Goal: Transaction & Acquisition: Obtain resource

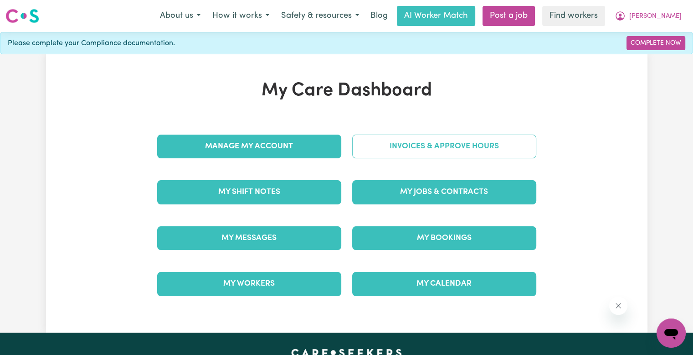
click at [372, 152] on link "Invoices & Approve Hours" at bounding box center [444, 146] width 184 height 24
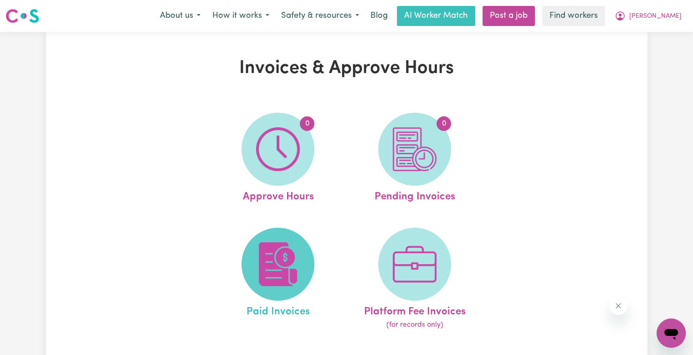
click at [285, 258] on img at bounding box center [278, 264] width 44 height 44
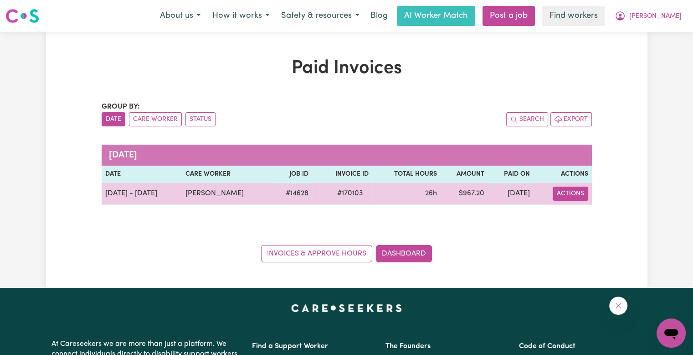
click at [567, 197] on button "Actions" at bounding box center [571, 193] width 36 height 14
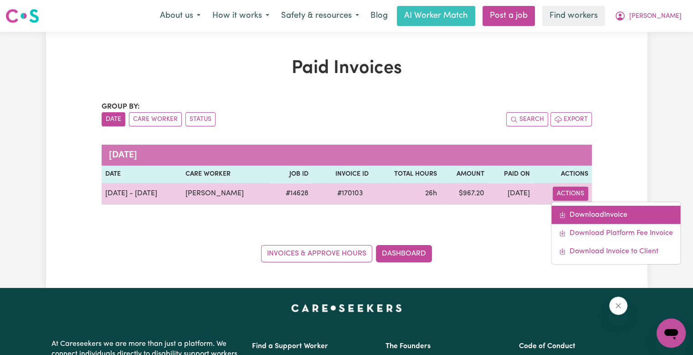
click at [575, 209] on link "Download Invoice" at bounding box center [615, 214] width 129 height 18
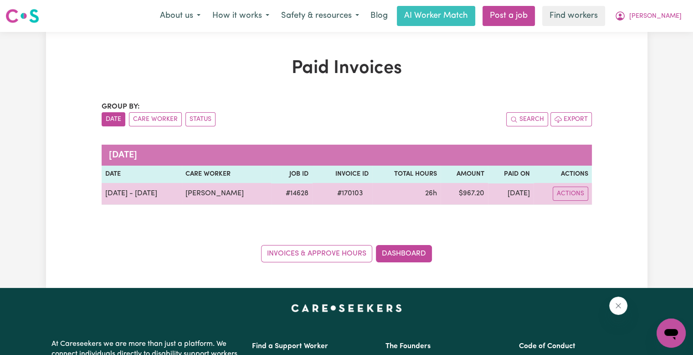
click at [347, 195] on span "# 170103" at bounding box center [350, 193] width 37 height 11
copy span "170103"
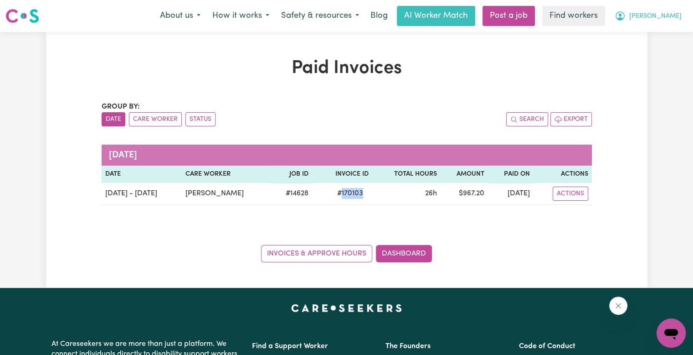
click at [661, 21] on span "[PERSON_NAME]" at bounding box center [655, 16] width 52 height 10
click at [656, 51] on link "Logout" at bounding box center [651, 52] width 72 height 17
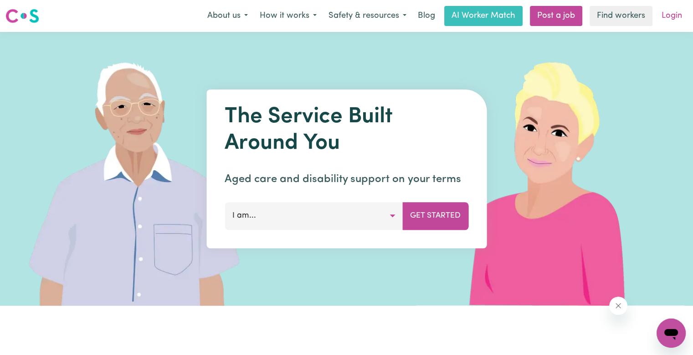
click at [665, 21] on link "Login" at bounding box center [671, 16] width 31 height 20
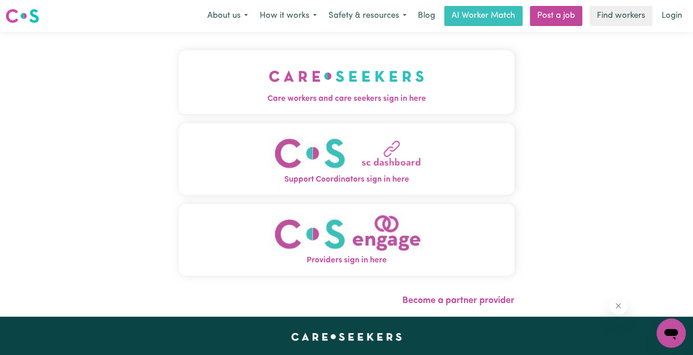
click at [210, 103] on span "Care workers and care seekers sign in here" at bounding box center [347, 99] width 336 height 12
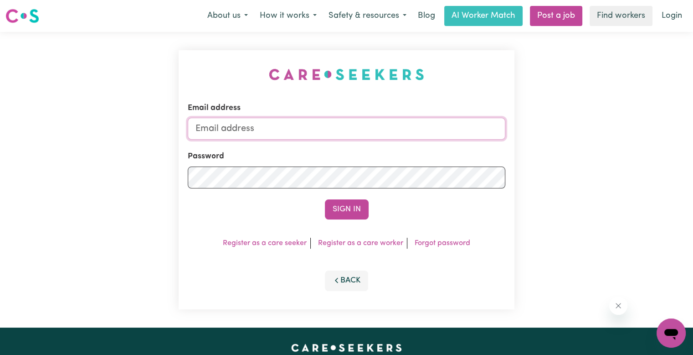
click at [304, 127] on input "Email address" at bounding box center [347, 129] width 318 height 22
drag, startPoint x: 242, startPoint y: 133, endPoint x: 618, endPoint y: 137, distance: 375.6
click at [618, 137] on div "Email address [EMAIL_ADDRESS][DOMAIN_NAME] Password Sign In Register as a care …" at bounding box center [346, 179] width 693 height 295
type input "[EMAIL_ADDRESS][DOMAIN_NAME]"
click at [325, 199] on button "Sign In" at bounding box center [347, 209] width 44 height 20
